Goal: Transaction & Acquisition: Register for event/course

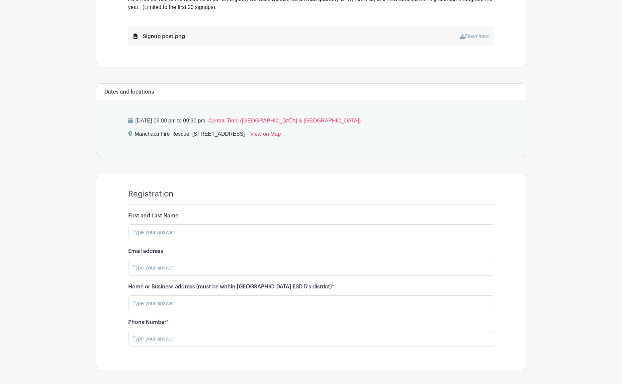
scroll to position [303, 0]
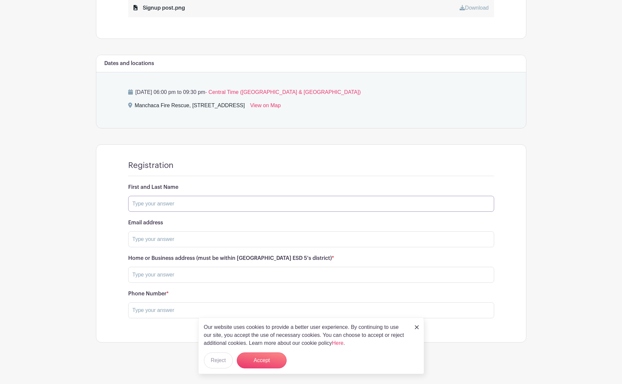
click at [185, 207] on input "text" at bounding box center [311, 204] width 366 height 16
type input "Candace Tribble"
type input "candace.tribble@gmail.com"
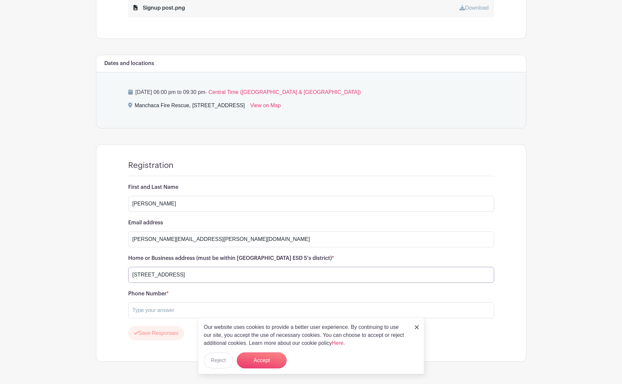
type input "2829 Yandall Dr."
click at [416, 327] on img at bounding box center [417, 327] width 4 height 4
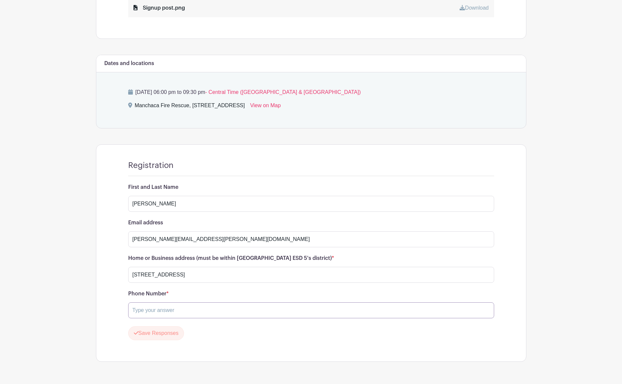
click at [173, 311] on input "text" at bounding box center [311, 310] width 366 height 16
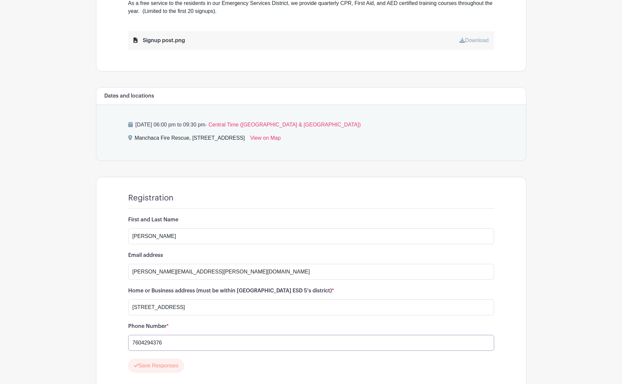
scroll to position [322, 0]
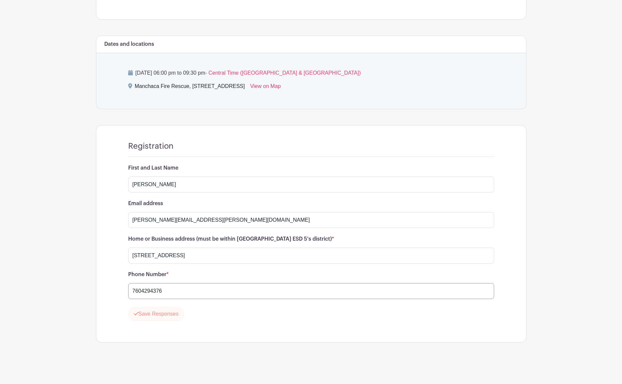
type input "7604294376"
click at [153, 314] on button "Save Responses" at bounding box center [156, 314] width 56 height 14
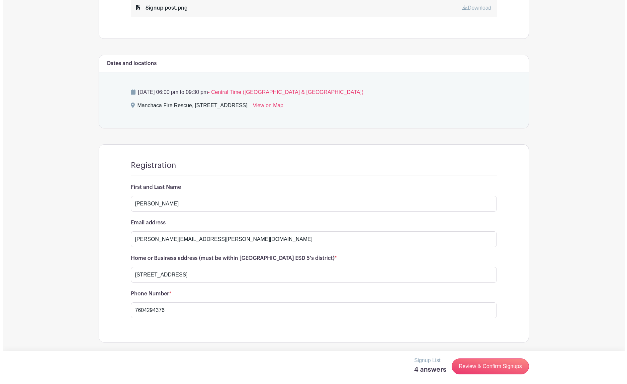
scroll to position [303, 0]
click at [491, 368] on link "Review & Confirm Signups" at bounding box center [487, 367] width 77 height 16
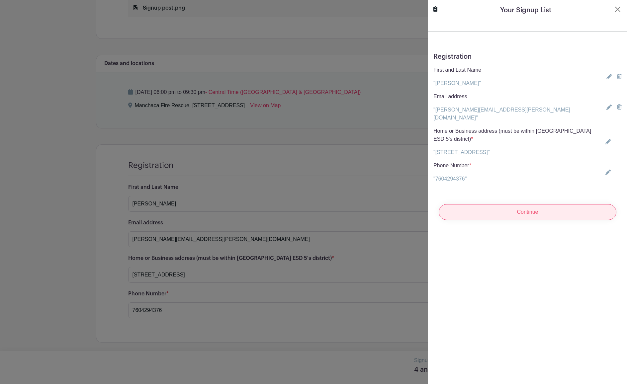
click at [529, 204] on input "Continue" at bounding box center [528, 212] width 178 height 16
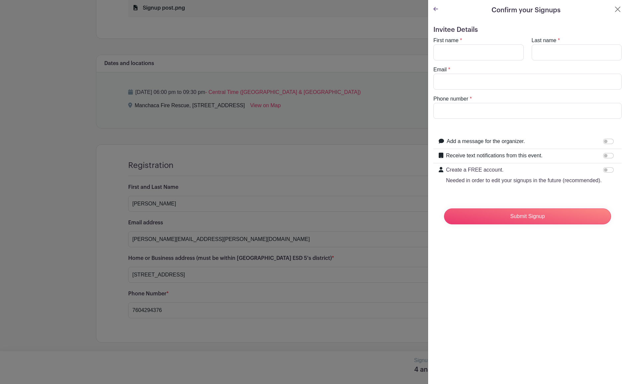
click at [472, 61] on turbo-frame "First name * Last name * Email * Phone number *" at bounding box center [527, 78] width 188 height 82
click at [463, 53] on input "First name" at bounding box center [478, 52] width 90 height 16
type input "Candace"
type input "Tribble"
type input "candace.tribble@gmail.com"
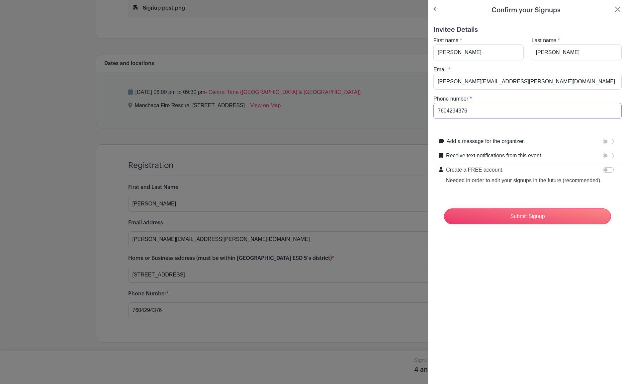
type input "7604294376"
click at [605, 154] on input "Receive text notifications from this event." at bounding box center [608, 155] width 11 height 5
checkbox input "true"
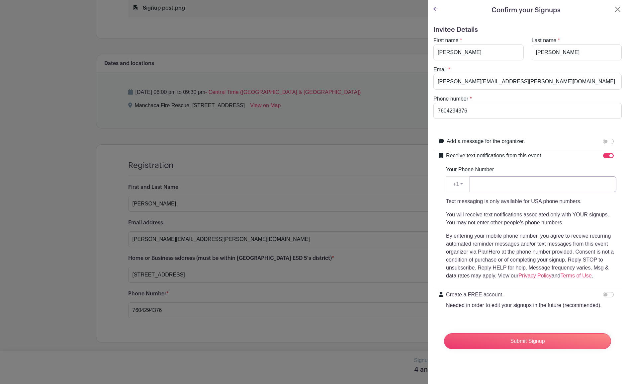
click at [486, 178] on input "Your Phone Number" at bounding box center [542, 184] width 147 height 16
type input "7604294376"
click at [516, 349] on input "Submit Signup" at bounding box center [527, 341] width 167 height 16
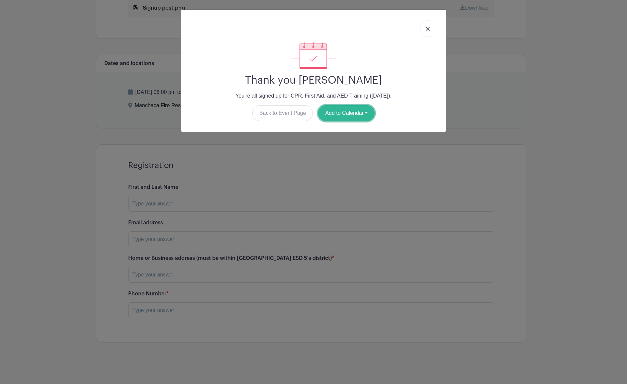
click at [345, 114] on button "Add to Calendar" at bounding box center [346, 113] width 56 height 16
click at [346, 132] on link "Google Calendar" at bounding box center [344, 130] width 52 height 11
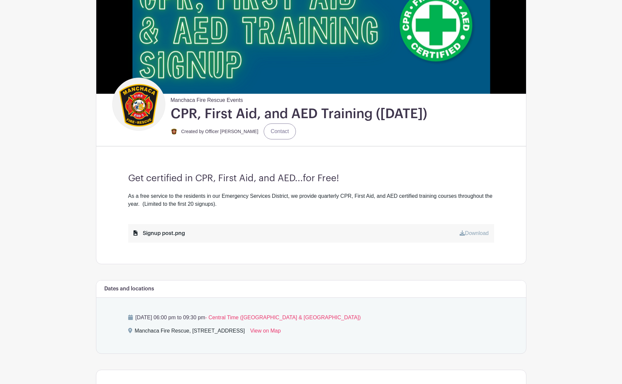
scroll to position [177, 0]
